Goal: Task Accomplishment & Management: Complete application form

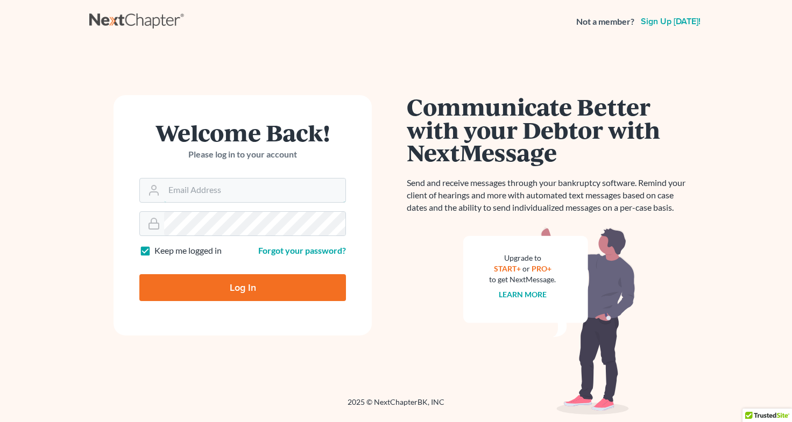
type input "[EMAIL_ADDRESS][DOMAIN_NAME]"
click at [180, 300] on input "Log In" at bounding box center [242, 287] width 207 height 27
type input "Thinking..."
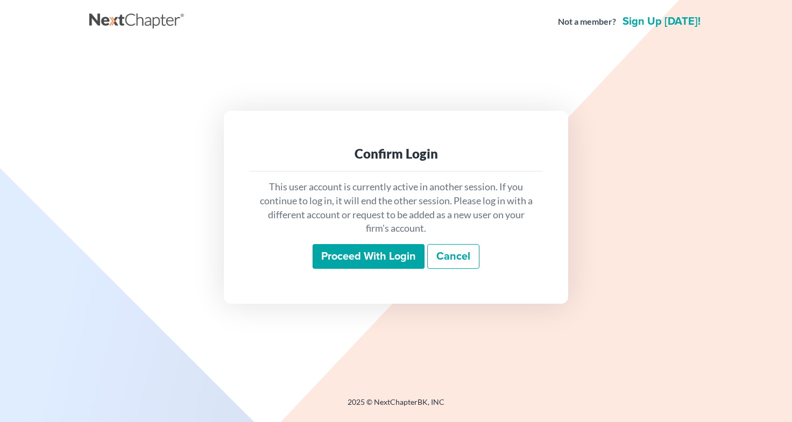
click at [337, 257] on input "Proceed with login" at bounding box center [369, 256] width 112 height 25
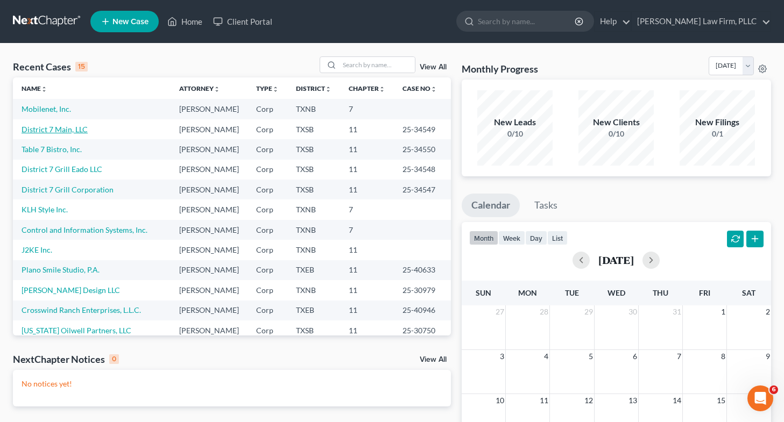
click at [72, 134] on link "District 7 Main, LLC" at bounding box center [55, 129] width 66 height 9
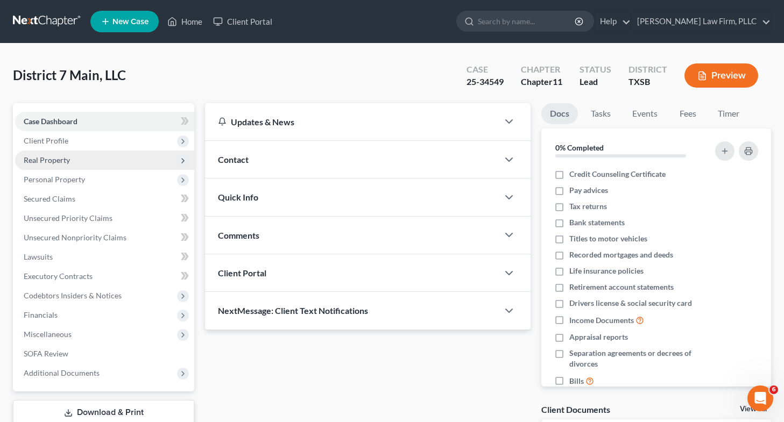
click at [91, 161] on span "Real Property" at bounding box center [104, 160] width 179 height 19
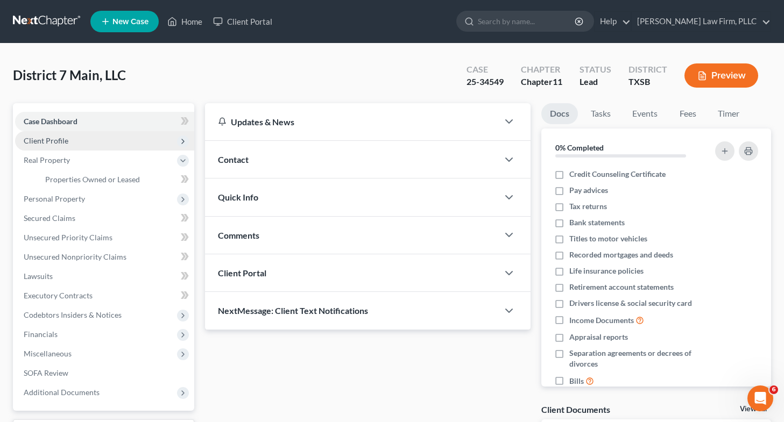
click at [100, 138] on span "Client Profile" at bounding box center [104, 140] width 179 height 19
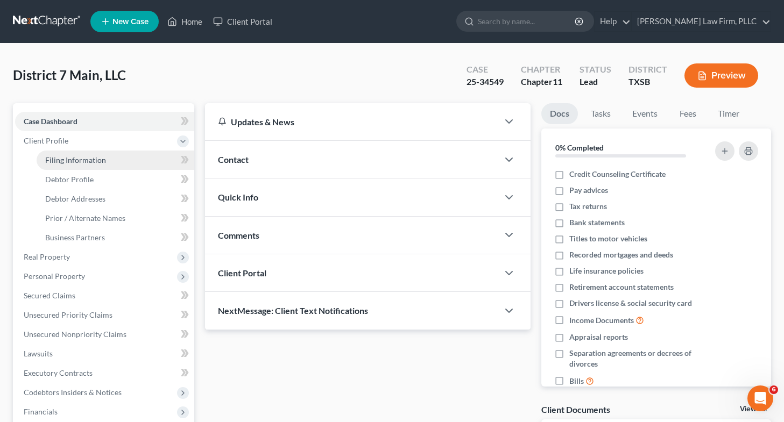
click at [102, 166] on link "Filing Information" at bounding box center [116, 160] width 158 height 19
select select "3"
select select "1"
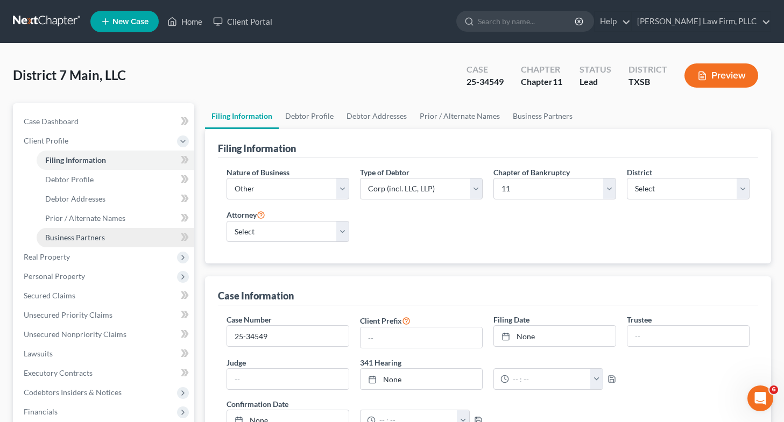
click at [80, 239] on span "Business Partners" at bounding box center [75, 237] width 60 height 9
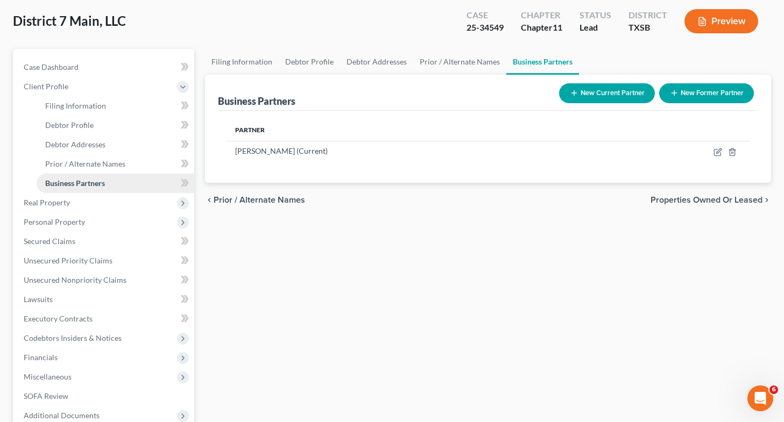
scroll to position [55, 0]
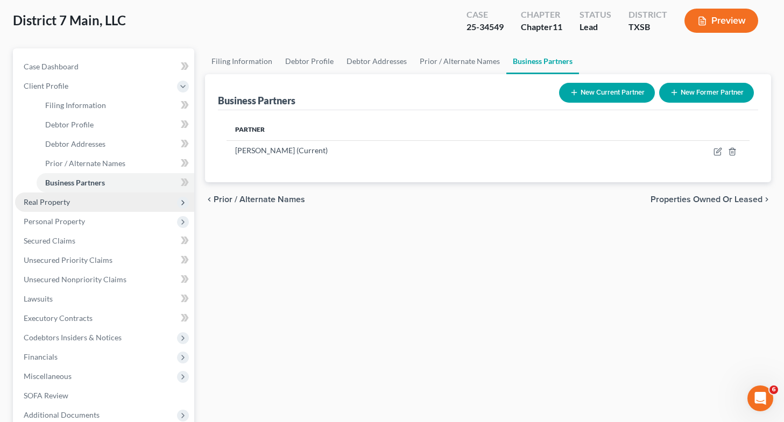
click at [78, 193] on span "Real Property" at bounding box center [104, 202] width 179 height 19
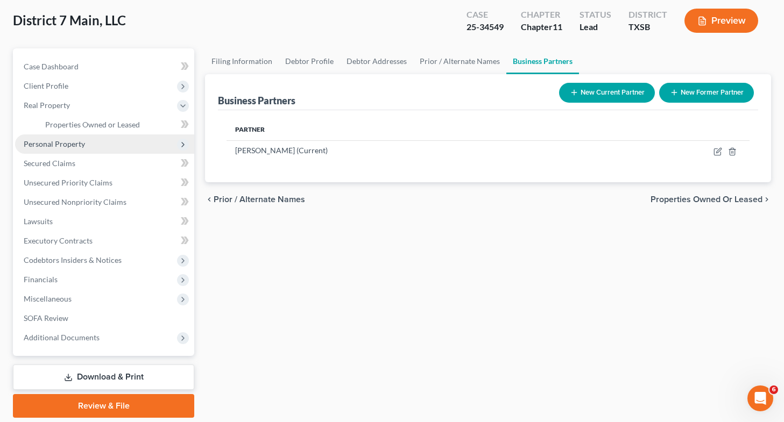
click at [89, 140] on span "Personal Property" at bounding box center [104, 143] width 179 height 19
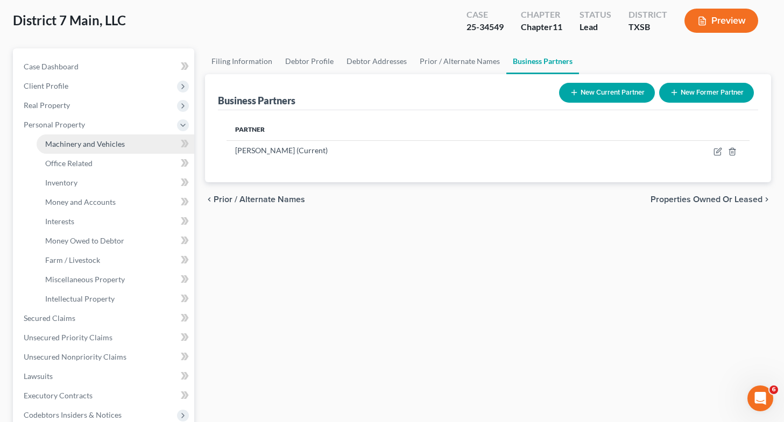
click at [96, 149] on link "Machinery and Vehicles" at bounding box center [116, 143] width 158 height 19
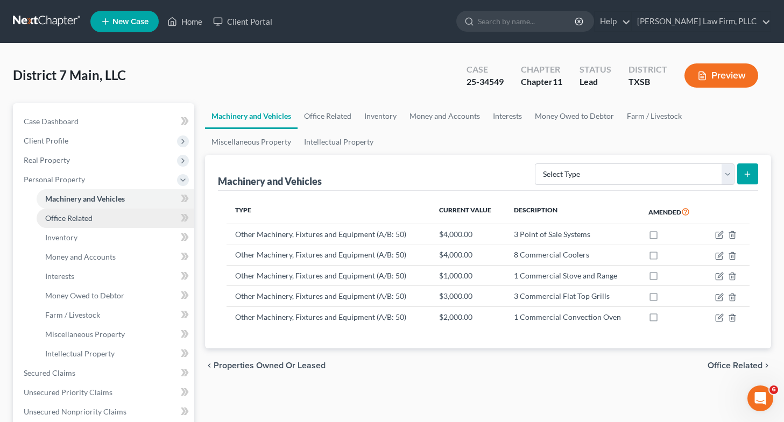
click at [89, 219] on span "Office Related" at bounding box center [68, 218] width 47 height 9
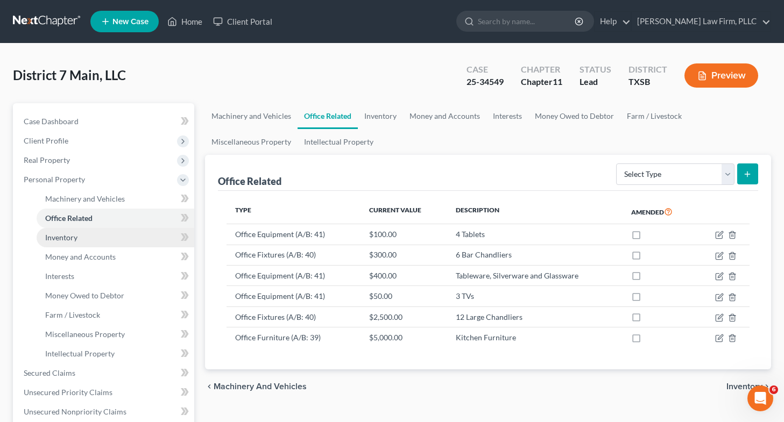
click at [92, 239] on link "Inventory" at bounding box center [116, 237] width 158 height 19
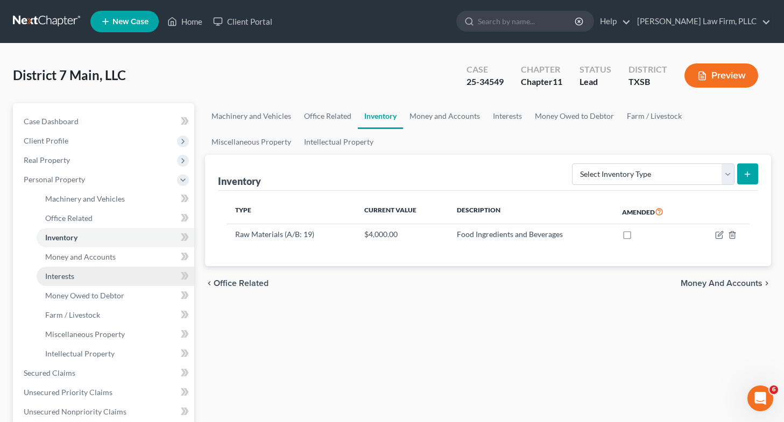
click at [94, 267] on link "Interests" at bounding box center [116, 276] width 158 height 19
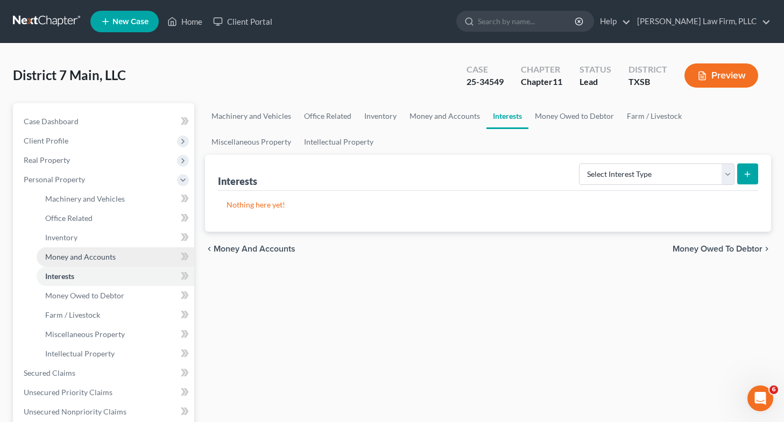
click at [106, 253] on span "Money and Accounts" at bounding box center [80, 256] width 70 height 9
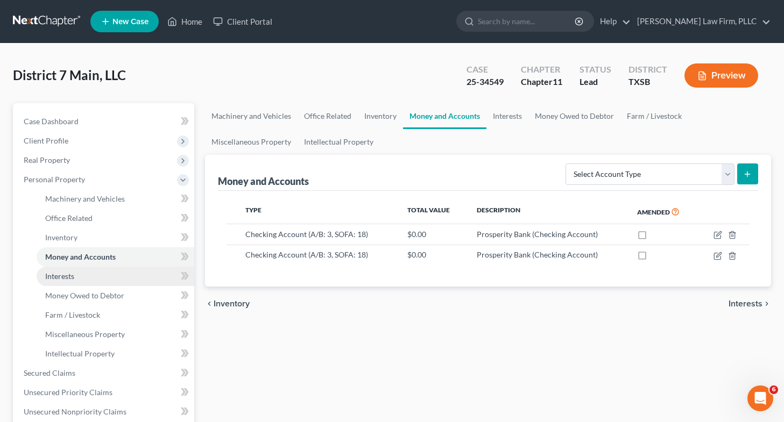
click at [115, 283] on link "Interests" at bounding box center [116, 276] width 158 height 19
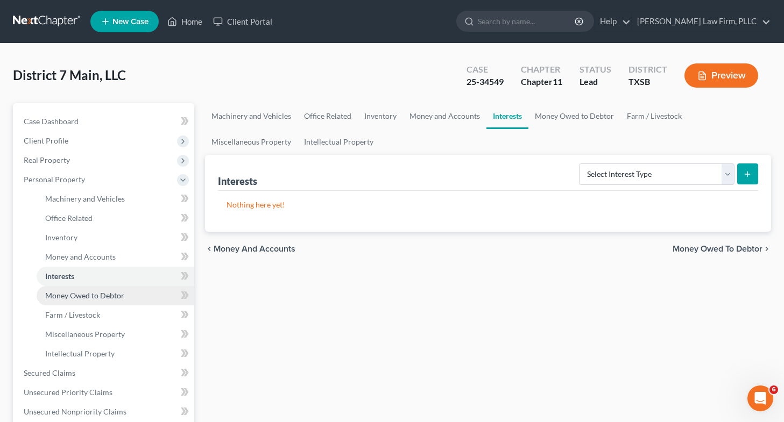
click at [118, 300] on link "Money Owed to Debtor" at bounding box center [116, 295] width 158 height 19
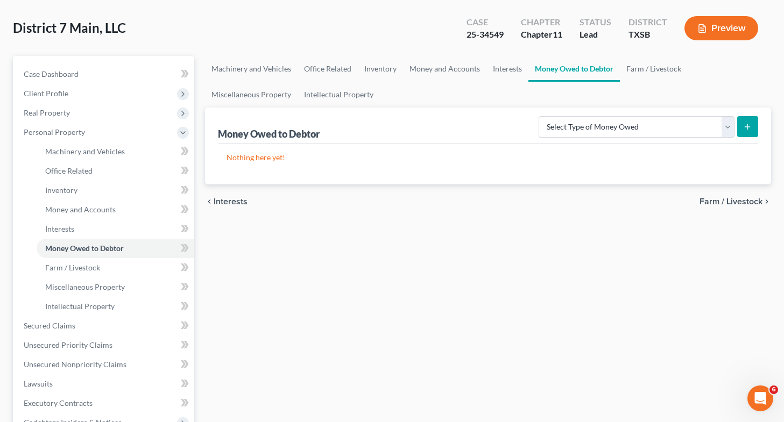
scroll to position [79, 0]
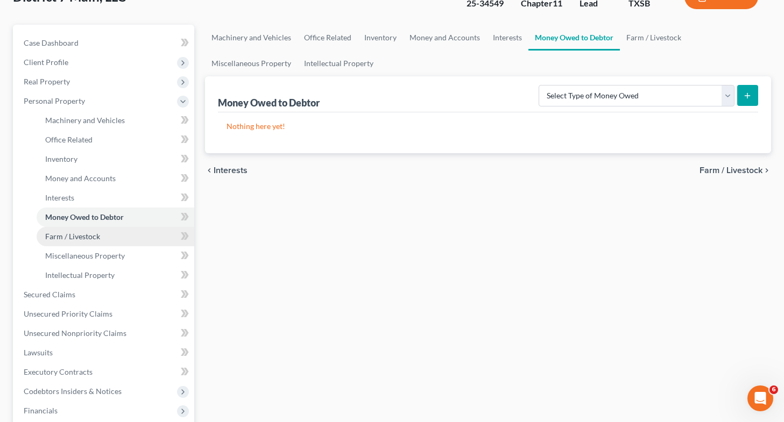
click at [124, 235] on link "Farm / Livestock" at bounding box center [116, 236] width 158 height 19
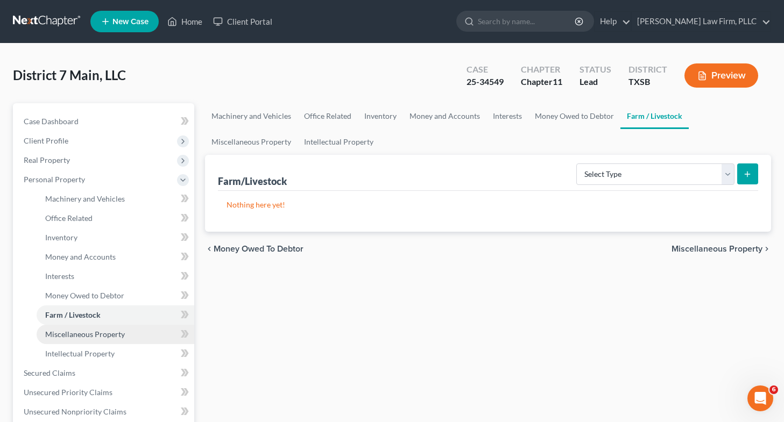
click at [117, 338] on link "Miscellaneous Property" at bounding box center [116, 334] width 158 height 19
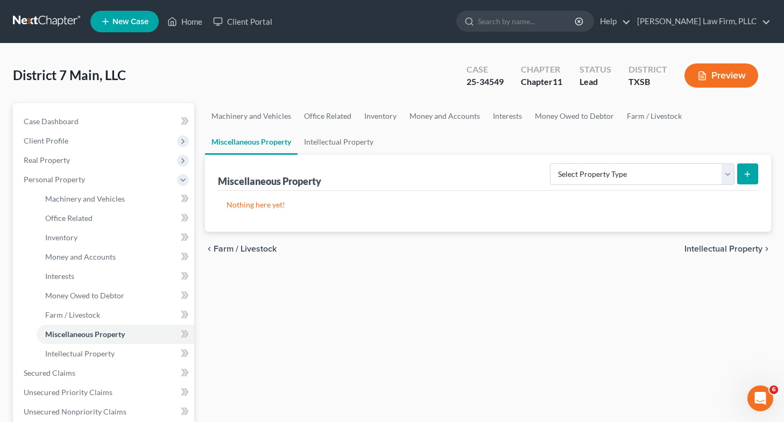
scroll to position [122, 0]
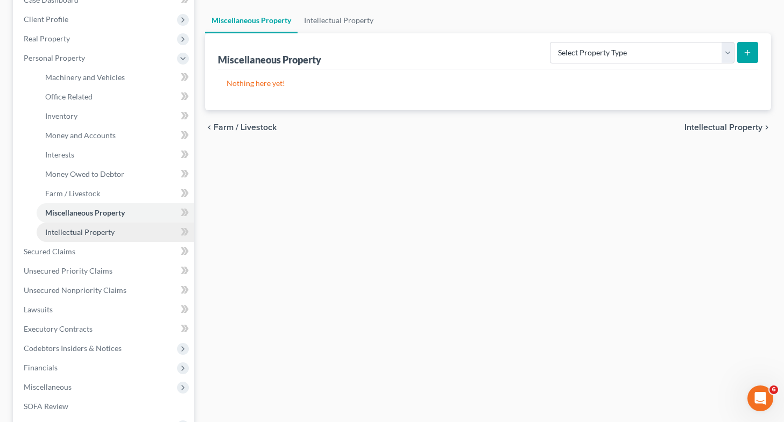
click at [59, 231] on span "Intellectual Property" at bounding box center [79, 232] width 69 height 9
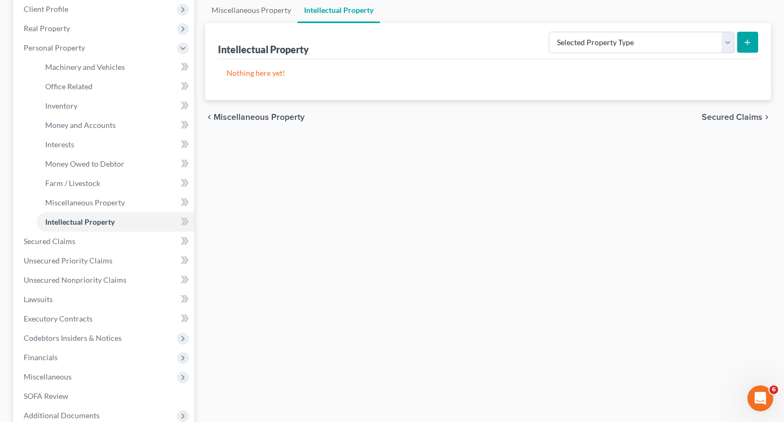
scroll to position [135, 0]
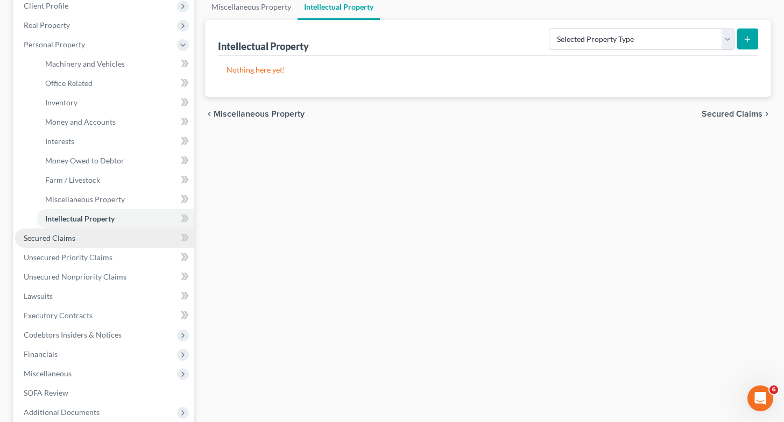
click at [79, 237] on link "Secured Claims" at bounding box center [104, 238] width 179 height 19
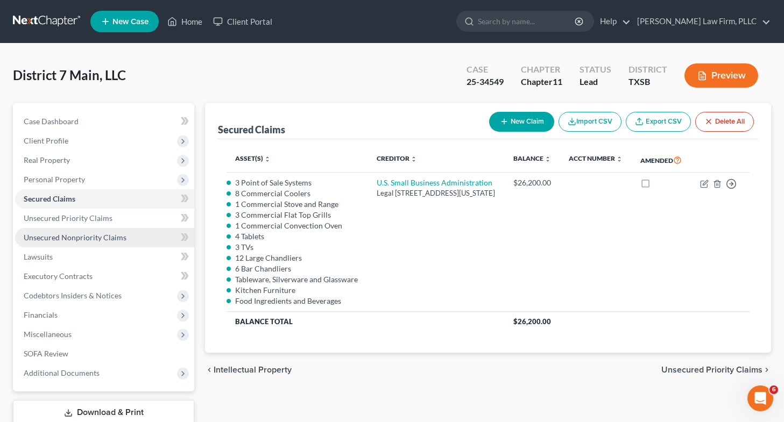
click at [105, 236] on span "Unsecured Nonpriority Claims" at bounding box center [75, 237] width 103 height 9
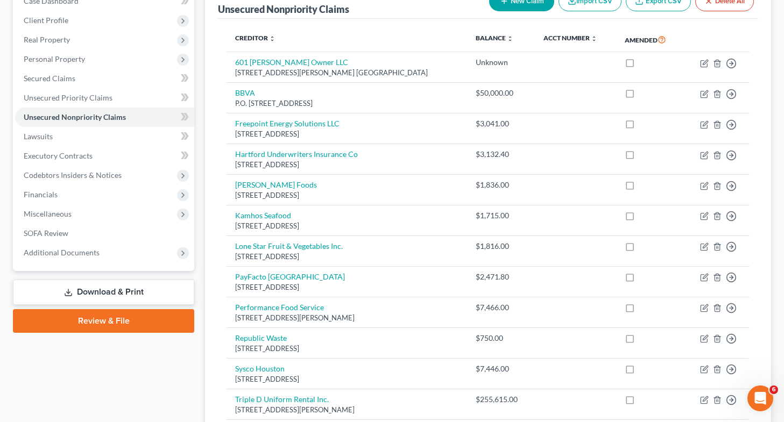
scroll to position [108, 0]
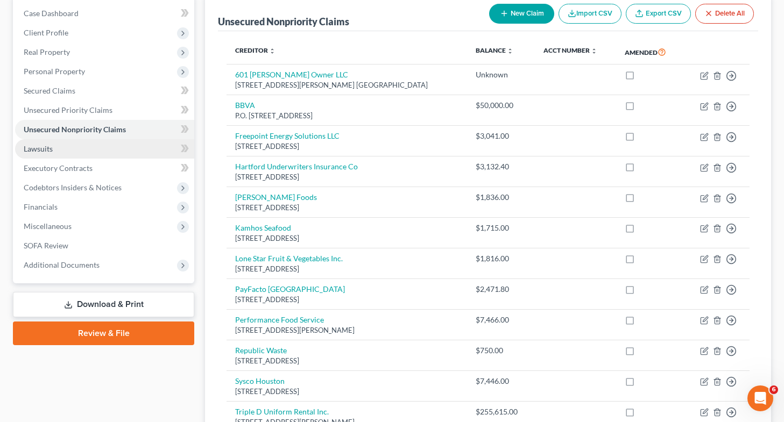
click at [113, 149] on link "Lawsuits" at bounding box center [104, 148] width 179 height 19
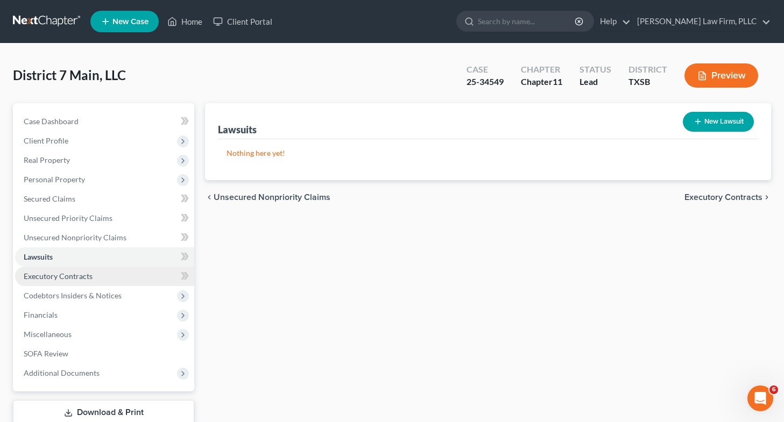
click at [113, 270] on link "Executory Contracts" at bounding box center [104, 276] width 179 height 19
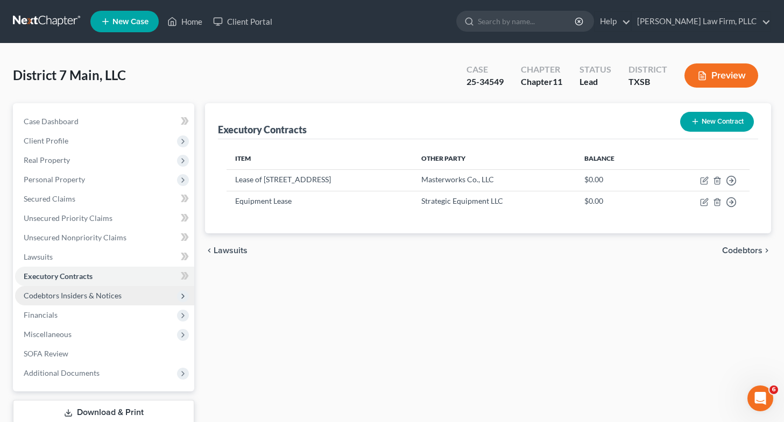
click at [115, 295] on span "Codebtors Insiders & Notices" at bounding box center [73, 295] width 98 height 9
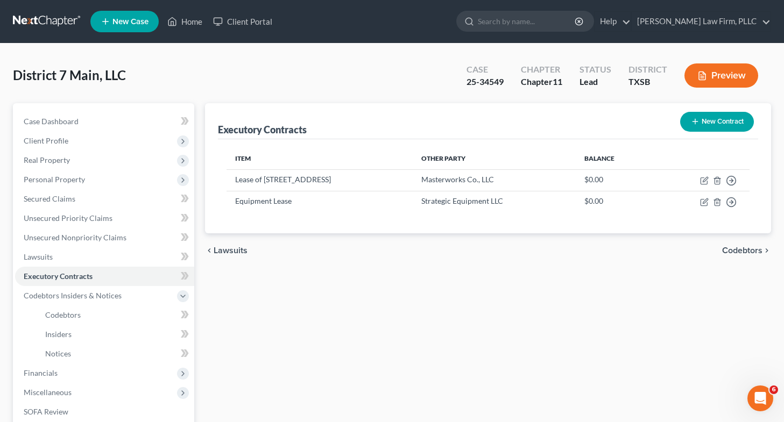
scroll to position [129, 0]
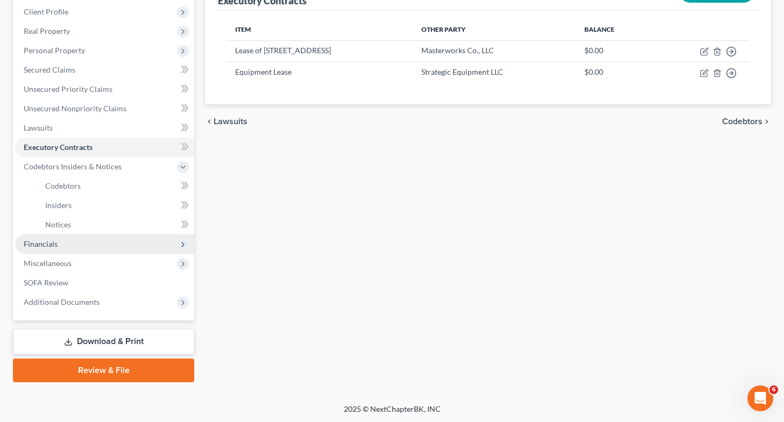
click at [88, 244] on span "Financials" at bounding box center [104, 244] width 179 height 19
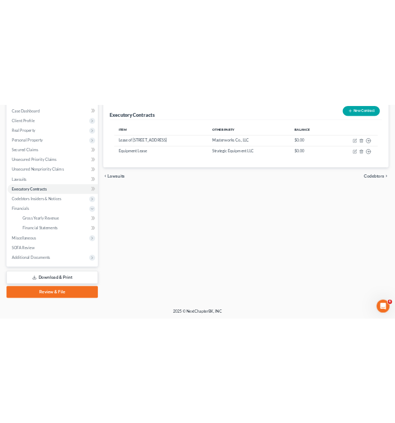
scroll to position [0, 0]
